Goal: Find specific page/section: Find specific page/section

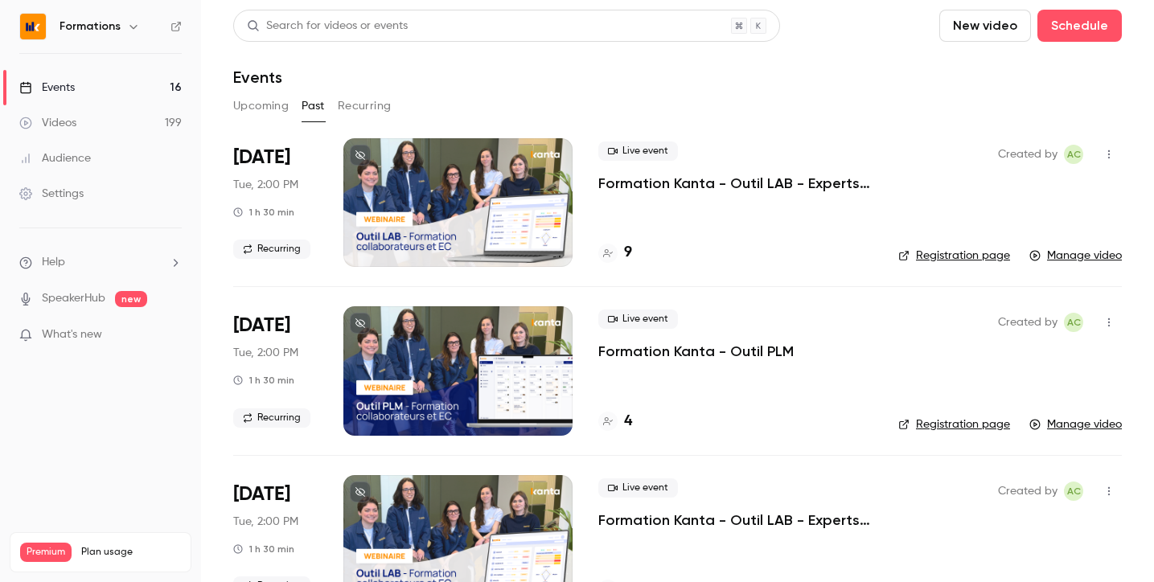
click at [271, 99] on button "Upcoming" at bounding box center [260, 106] width 55 height 26
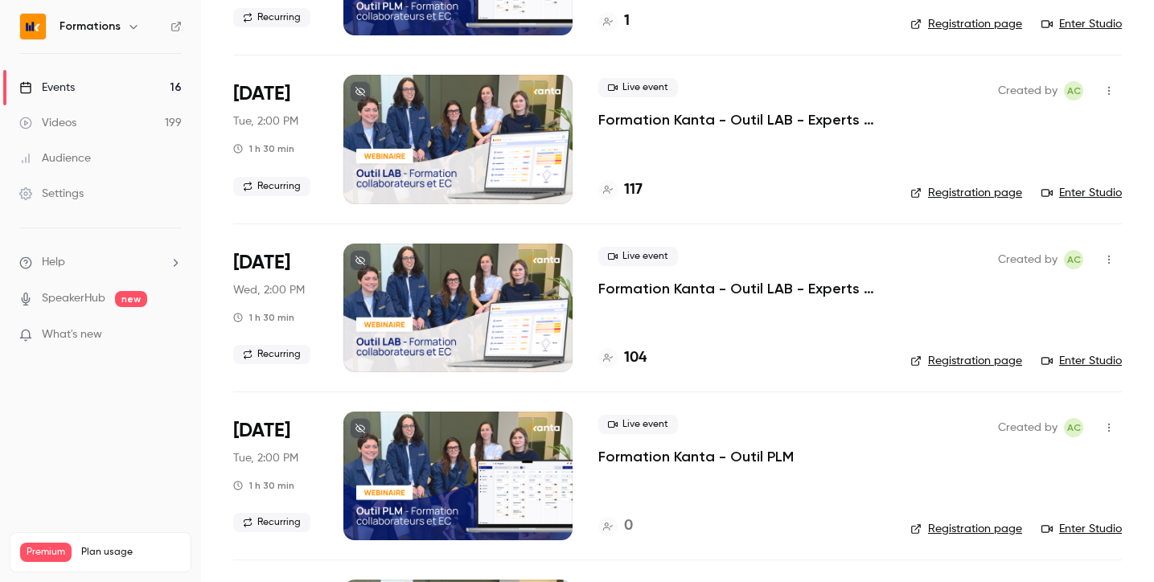
scroll to position [199, 0]
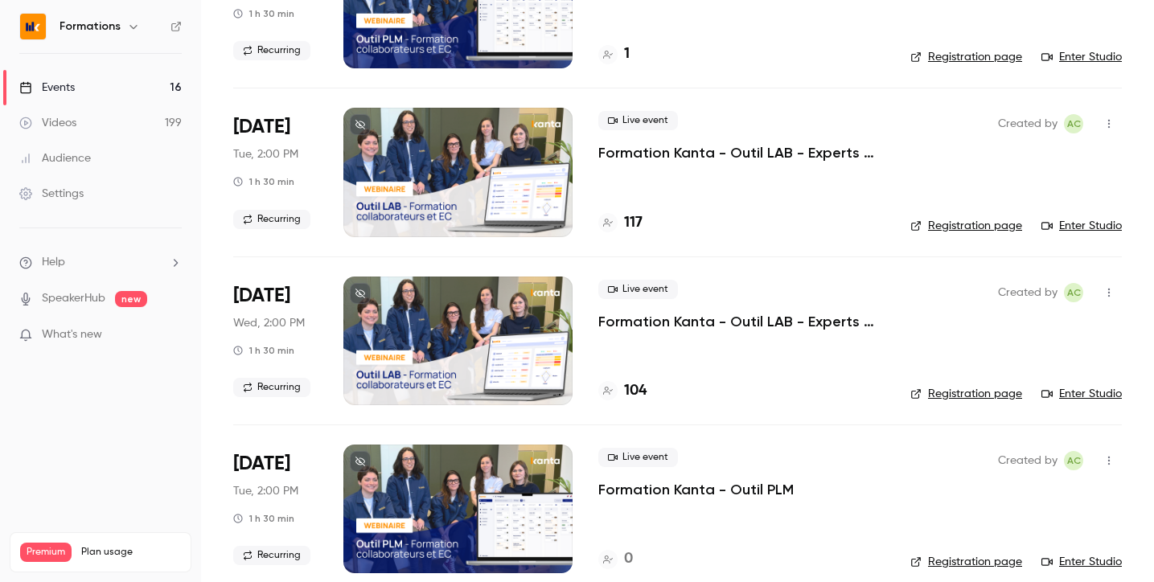
click at [769, 159] on p "Formation Kanta - Outil LAB - Experts Comptables & Collaborateurs" at bounding box center [741, 152] width 286 height 19
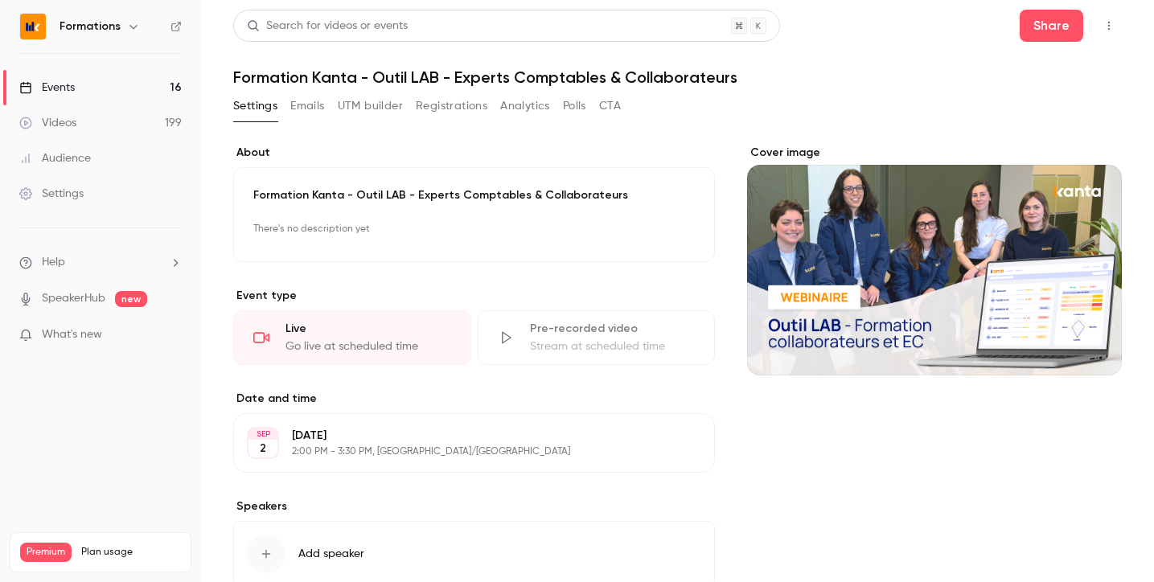
click at [85, 83] on link "Events 16" at bounding box center [100, 87] width 201 height 35
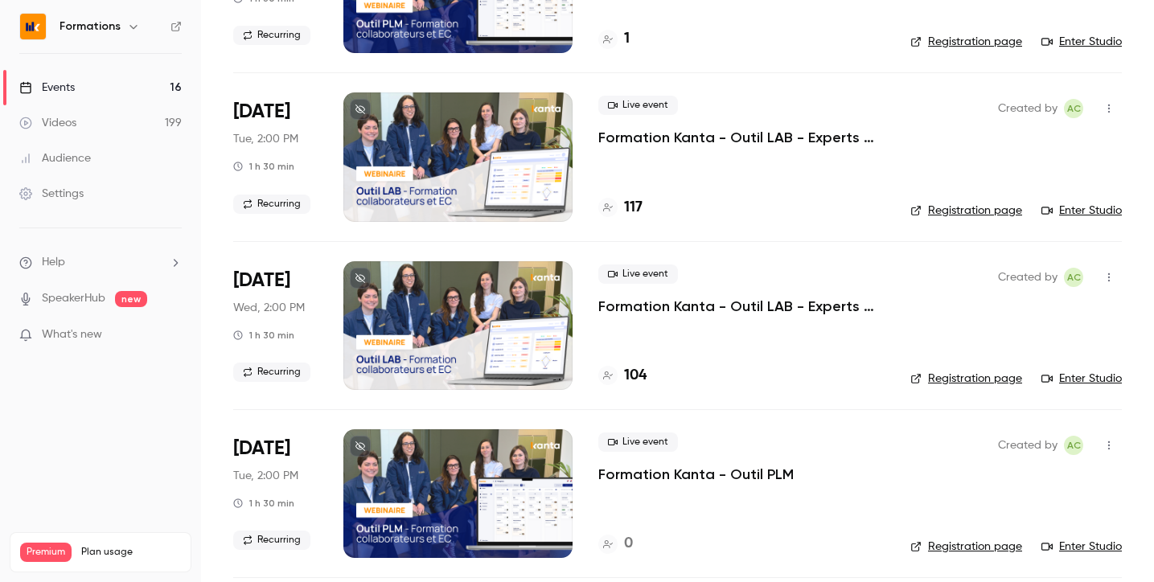
scroll to position [470, 0]
